Goal: Task Accomplishment & Management: Manage account settings

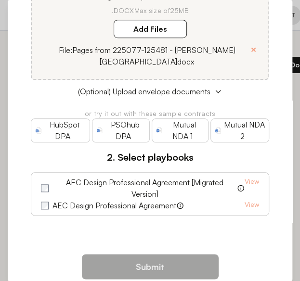
scroll to position [145, 0]
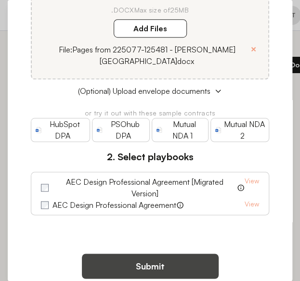
click at [148, 253] on button "Submit" at bounding box center [150, 265] width 137 height 25
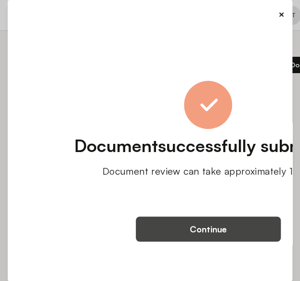
click at [204, 226] on button "Continue" at bounding box center [208, 228] width 145 height 25
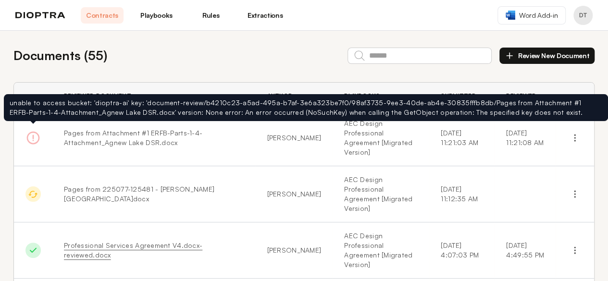
click at [35, 134] on icon at bounding box center [32, 137] width 15 height 15
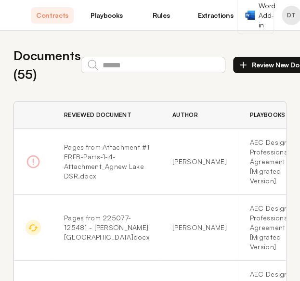
click at [264, 66] on button "Review New Document" at bounding box center [280, 65] width 95 height 16
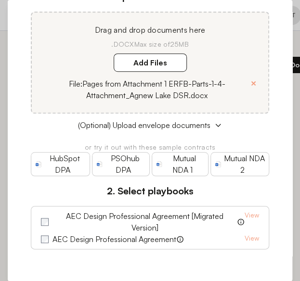
scroll to position [144, 0]
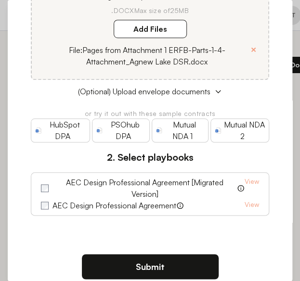
click at [147, 263] on button "Submit" at bounding box center [150, 266] width 137 height 25
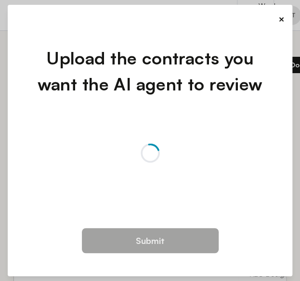
scroll to position [0, 0]
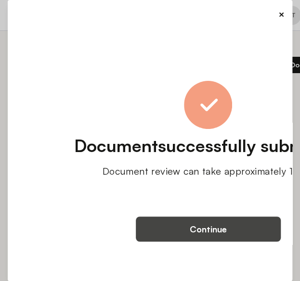
click at [217, 231] on button "Continue" at bounding box center [208, 228] width 145 height 25
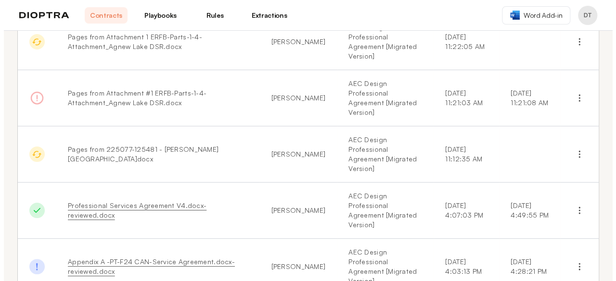
scroll to position [77, 0]
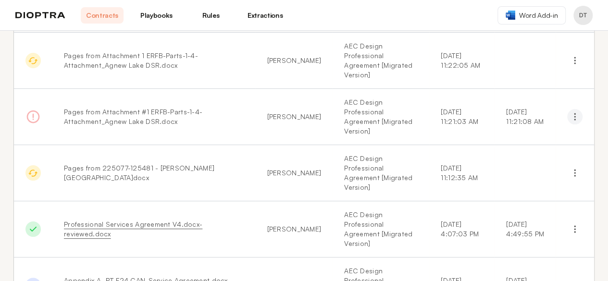
click at [570, 112] on icon "button" at bounding box center [575, 117] width 10 height 10
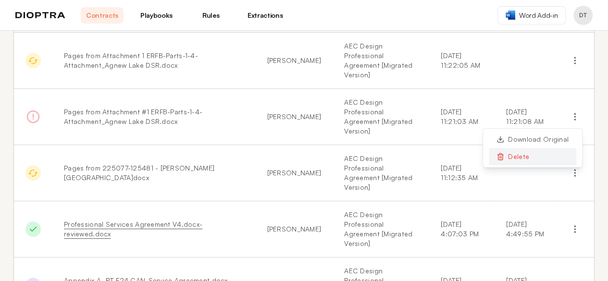
click at [516, 148] on button "Delete" at bounding box center [533, 156] width 88 height 17
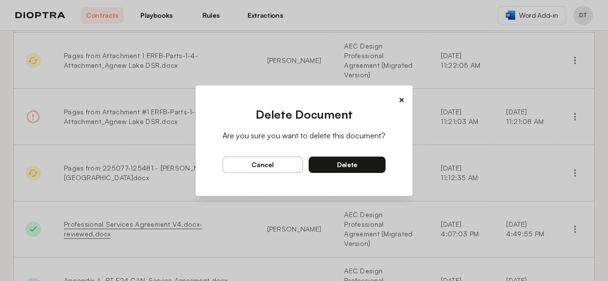
click at [342, 163] on span "delete" at bounding box center [347, 165] width 20 height 9
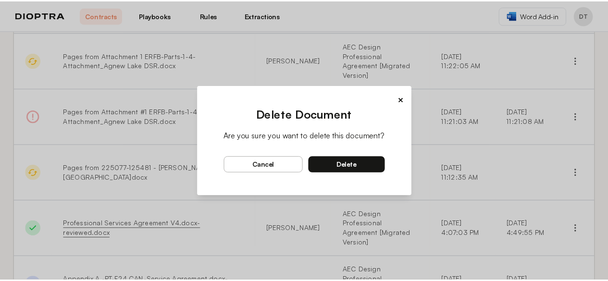
scroll to position [0, 0]
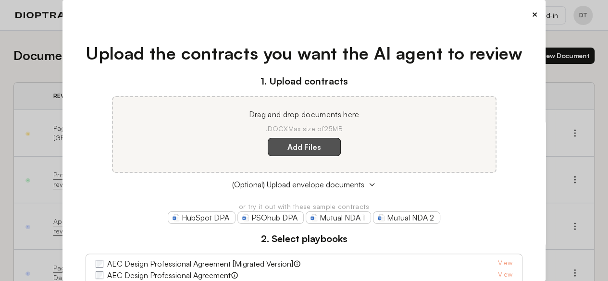
click at [303, 151] on label "Add Files" at bounding box center [304, 147] width 73 height 18
click at [0, 0] on here "Add Files" at bounding box center [0, 0] width 0 height 0
click at [124, 199] on div "1. Upload contracts Drag and drop documents here .DOCX Max size of 25MB Add Fil…" at bounding box center [304, 180] width 437 height 212
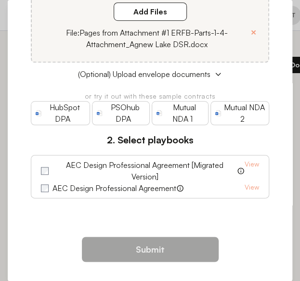
scroll to position [164, 0]
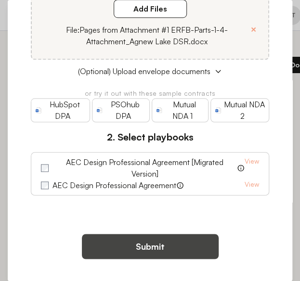
click at [155, 241] on button "Submit" at bounding box center [150, 246] width 137 height 25
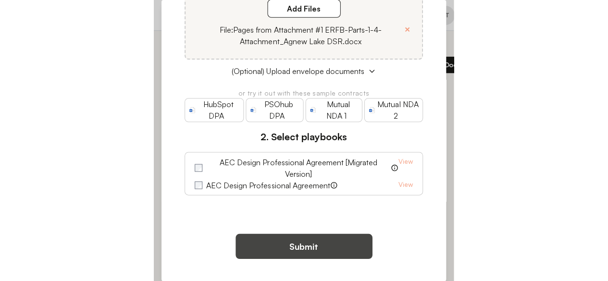
scroll to position [0, 0]
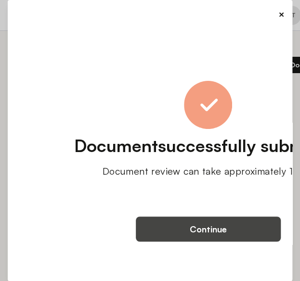
click at [205, 225] on button "Continue" at bounding box center [208, 228] width 145 height 25
